Goal: Communication & Community: Connect with others

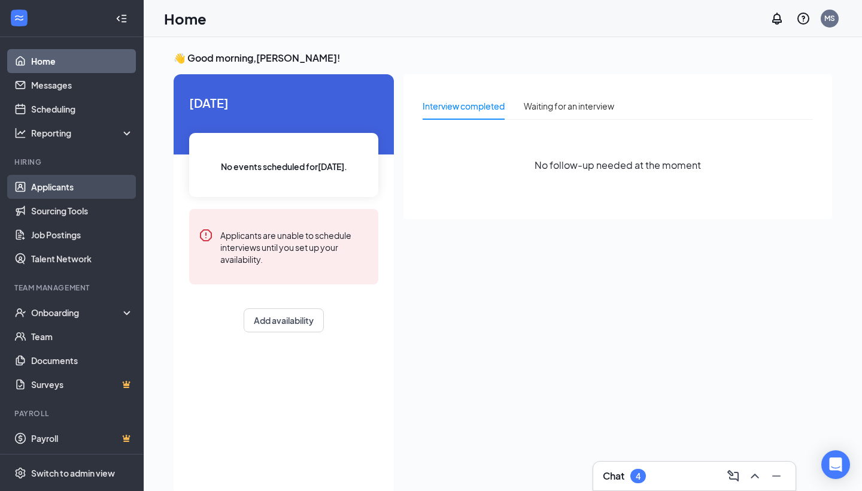
click at [80, 181] on link "Applicants" at bounding box center [82, 187] width 102 height 24
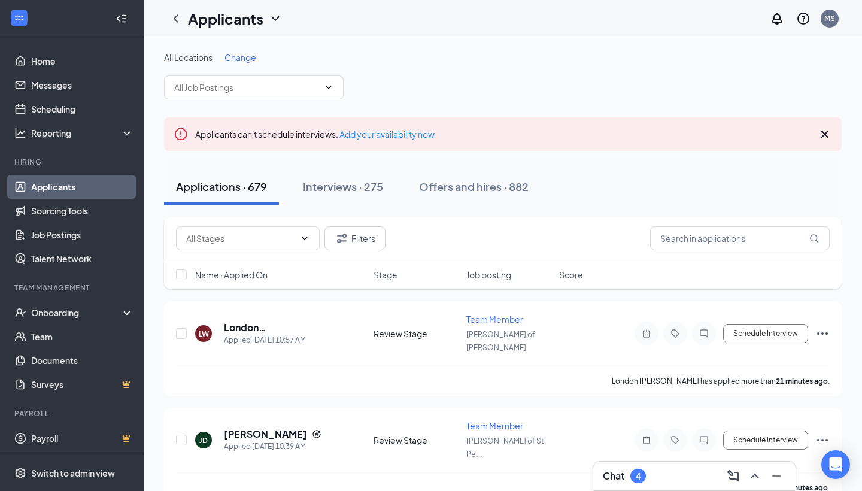
click at [630, 468] on div "Chat 4" at bounding box center [694, 475] width 183 height 19
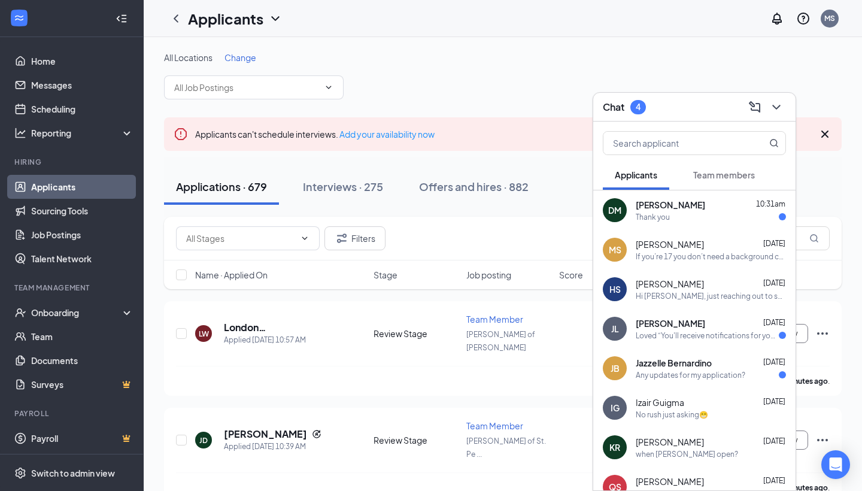
click at [688, 102] on div "Chat 4" at bounding box center [694, 107] width 183 height 19
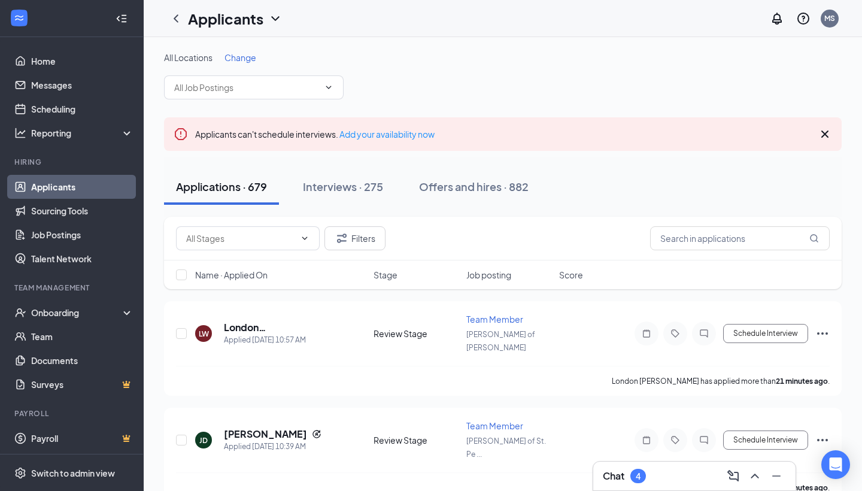
click at [681, 488] on div "Chat 4" at bounding box center [694, 476] width 202 height 29
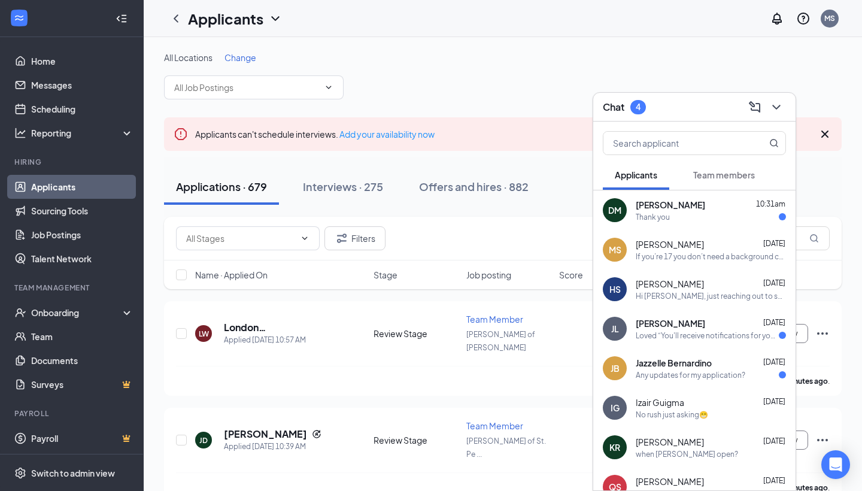
click at [685, 97] on div "Chat 4" at bounding box center [694, 107] width 202 height 29
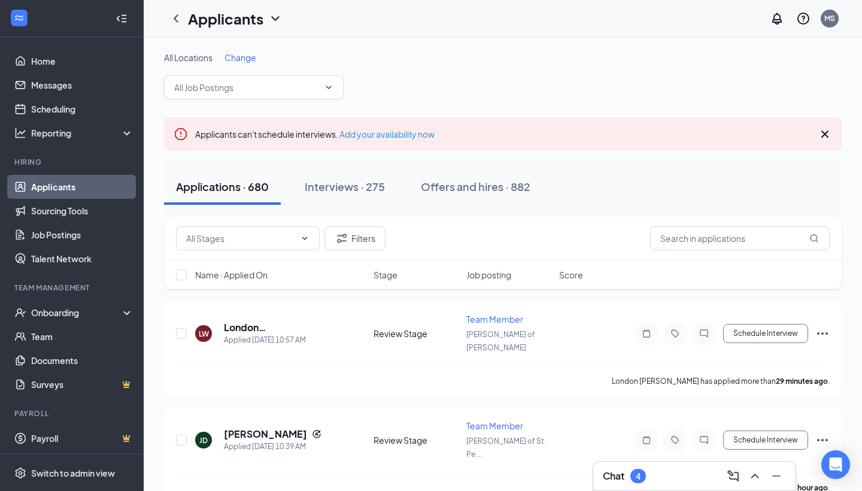
click at [639, 466] on div "Chat 4" at bounding box center [694, 475] width 183 height 19
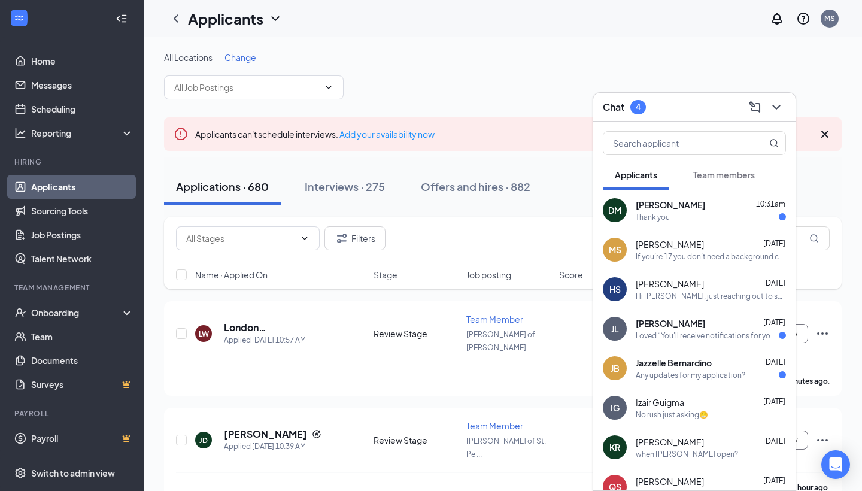
click at [684, 92] on div "Chat 4 Applicants Team members [PERSON_NAME] 10:31am Thank you [PERSON_NAME] [P…" at bounding box center [695, 291] width 204 height 399
click at [684, 95] on div "Chat 4" at bounding box center [694, 107] width 202 height 29
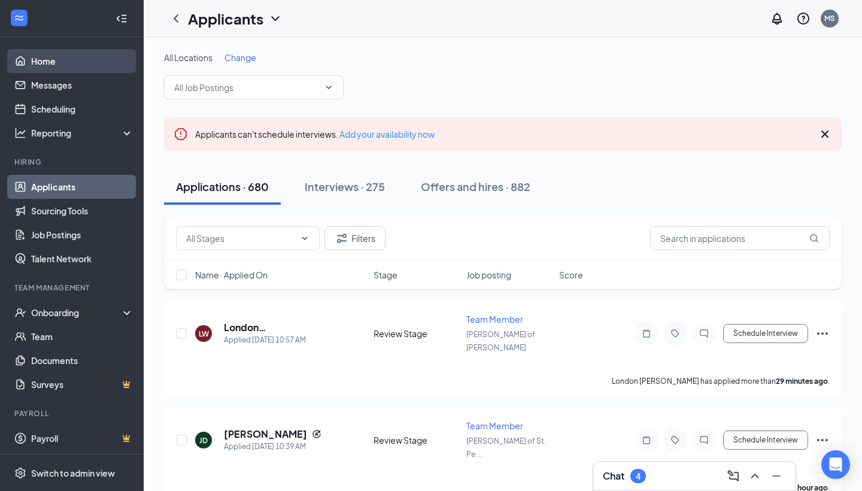
click at [86, 67] on link "Home" at bounding box center [82, 61] width 102 height 24
